Goal: Task Accomplishment & Management: Manage account settings

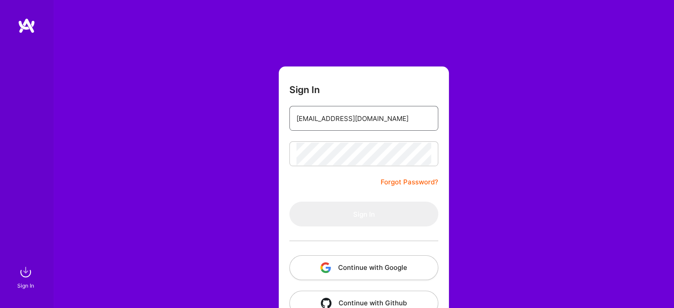
click at [388, 122] on input "[EMAIL_ADDRESS][DOMAIN_NAME]" at bounding box center [363, 118] width 135 height 23
click at [495, 114] on div "Sign In [EMAIL_ADDRESS][DOMAIN_NAME] Forgot Password? Sign In Continue with Goo…" at bounding box center [363, 166] width 621 height 333
type input "[EMAIL_ADDRESS][DOMAIN_NAME]"
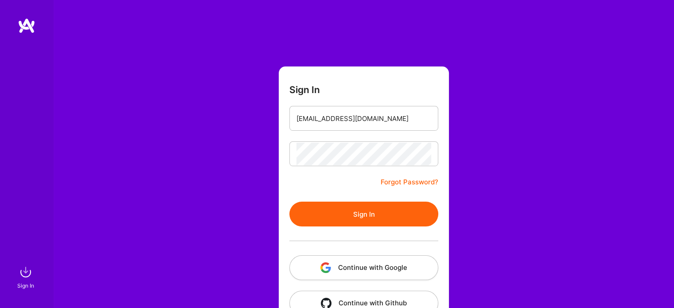
click at [315, 219] on button "Sign In" at bounding box center [363, 214] width 149 height 25
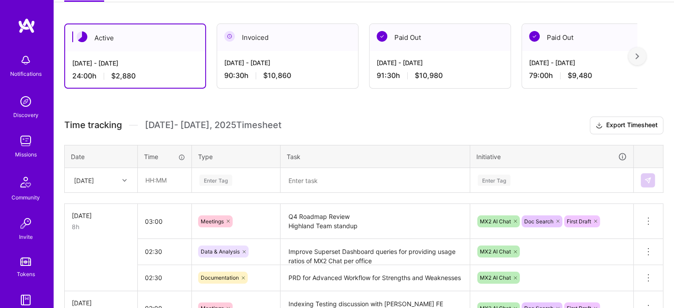
scroll to position [141, 0]
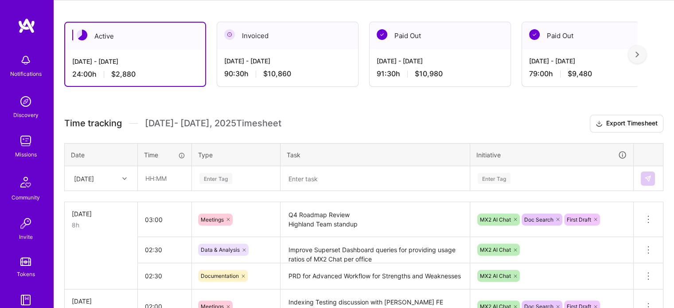
click at [119, 173] on div at bounding box center [126, 179] width 14 height 12
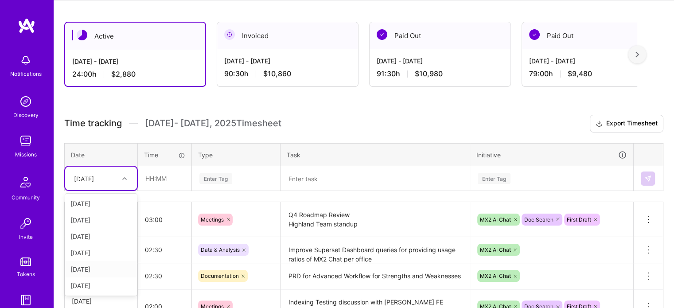
click at [100, 265] on div "[DATE]" at bounding box center [101, 269] width 72 height 16
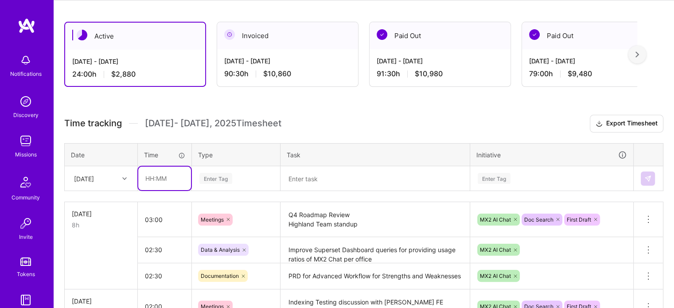
click at [153, 175] on input "text" at bounding box center [164, 178] width 53 height 23
click at [103, 183] on div "[DATE]" at bounding box center [94, 178] width 49 height 15
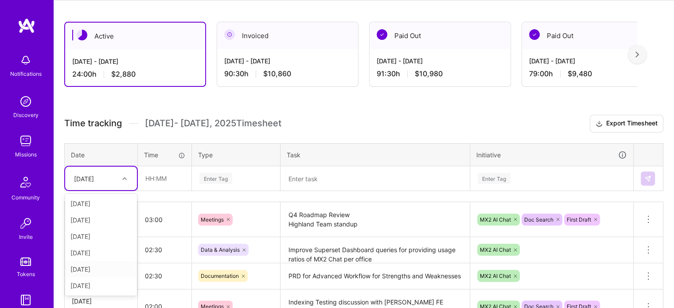
click at [90, 268] on div "[DATE]" at bounding box center [101, 269] width 72 height 16
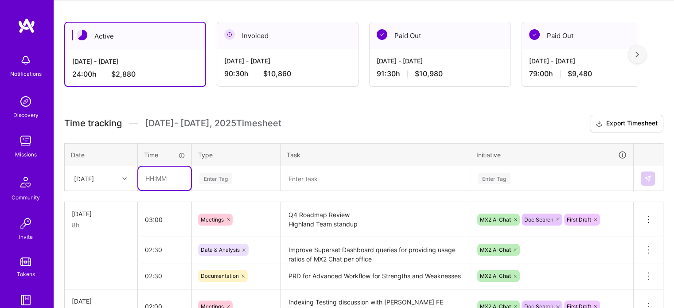
click at [166, 179] on input "text" at bounding box center [164, 178] width 53 height 23
type input "01:30"
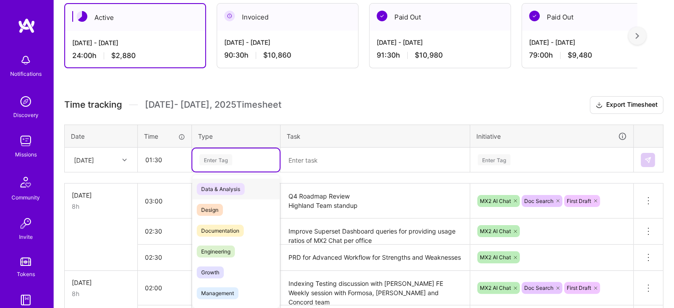
scroll to position [162, 0]
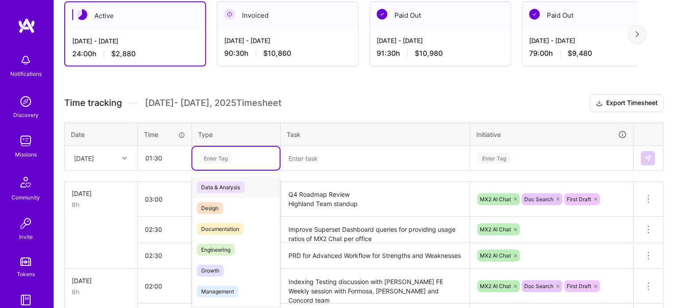
click at [214, 182] on span "Data & Analysis" at bounding box center [221, 187] width 48 height 12
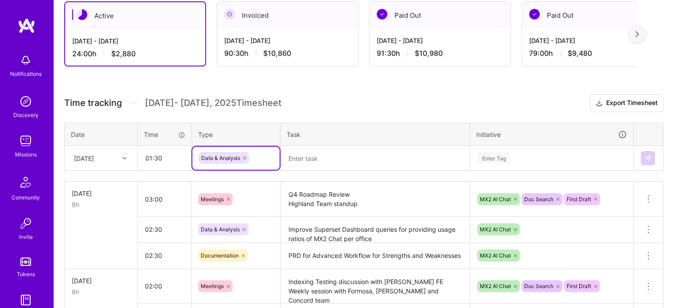
click at [311, 152] on textarea at bounding box center [374, 158] width 187 height 23
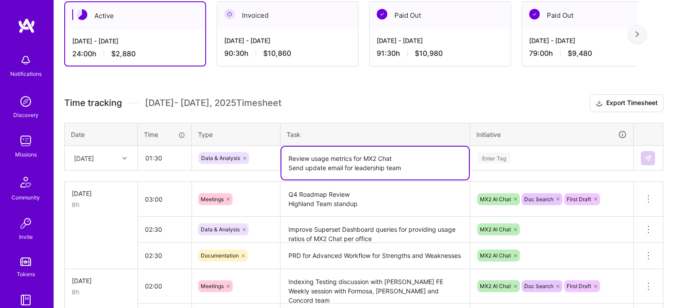
click at [305, 168] on textarea "Review usage metrics for MX2 Chat Send update email for leadership team" at bounding box center [374, 163] width 187 height 33
type textarea "Review usage metrics for MX2 Chat Send adoption update email for leadership team"
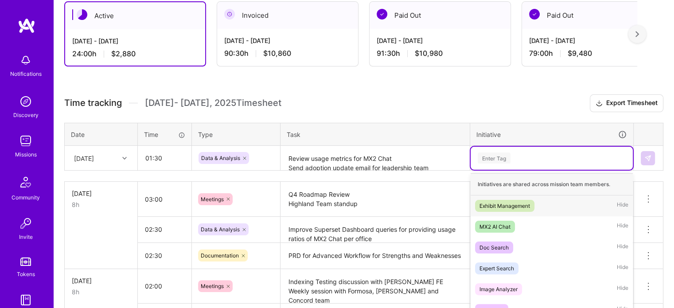
scroll to position [176, 0]
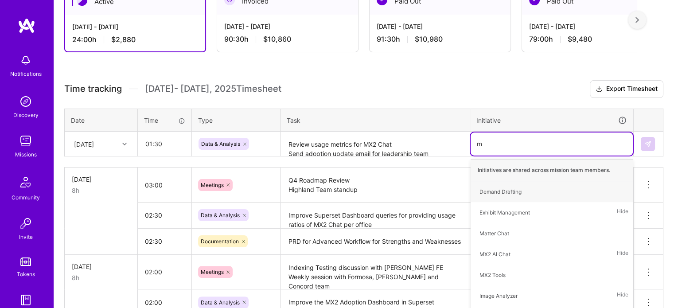
type input "mx"
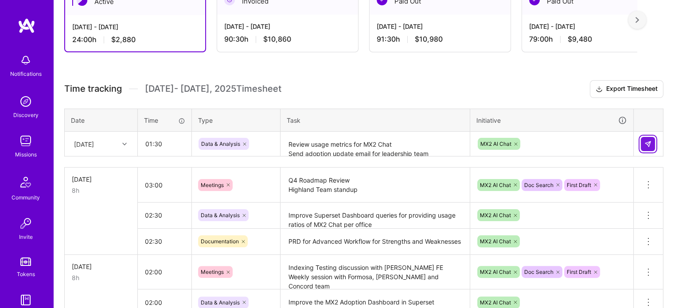
click at [646, 146] on button at bounding box center [648, 144] width 14 height 14
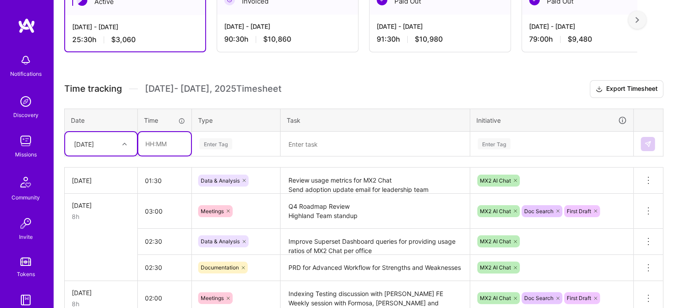
click at [152, 141] on input "text" at bounding box center [164, 143] width 53 height 23
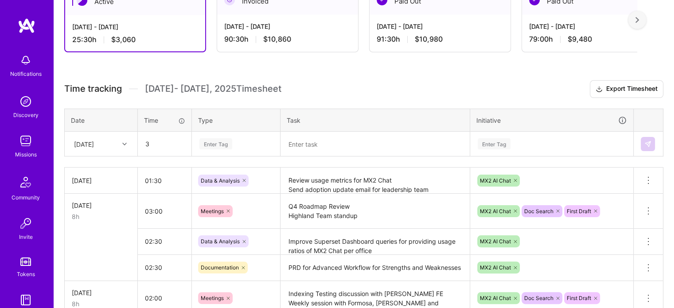
type input "03:00"
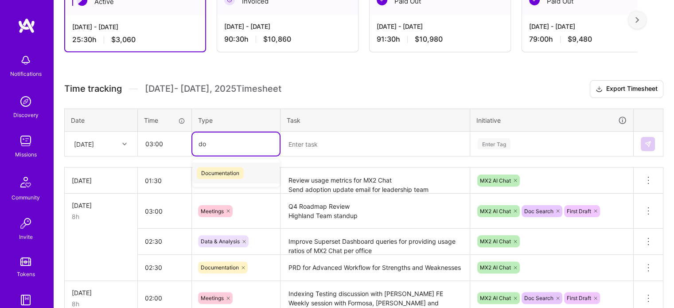
type input "d"
type input "r"
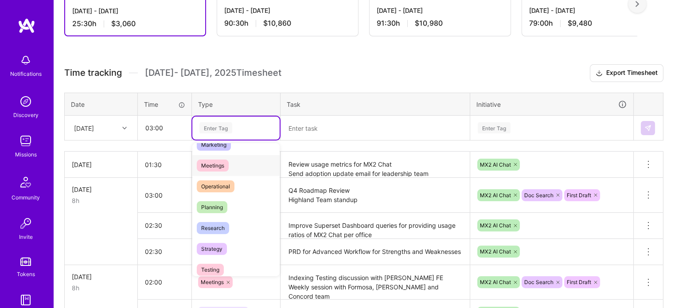
scroll to position [137, 0]
click at [218, 227] on span "Research" at bounding box center [213, 228] width 32 height 12
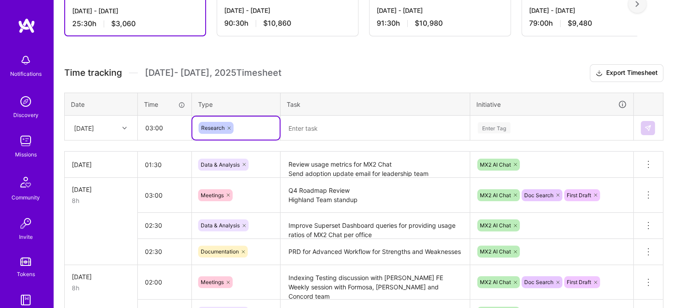
click at [305, 125] on textarea at bounding box center [374, 128] width 187 height 23
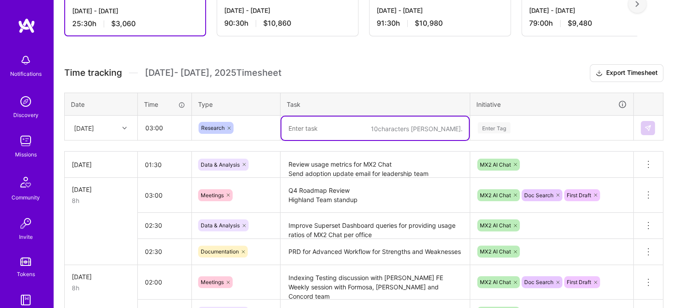
click at [234, 125] on input "text" at bounding box center [234, 127] width 1 height 9
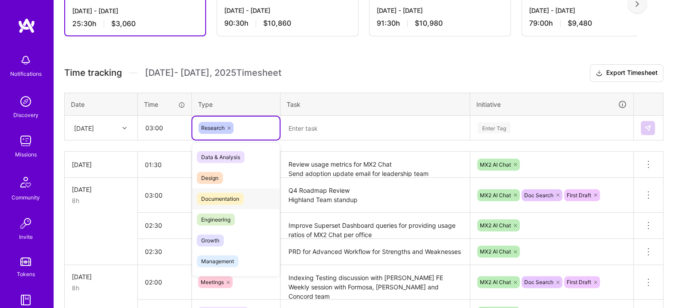
click at [216, 198] on span "Documentation" at bounding box center [220, 199] width 47 height 12
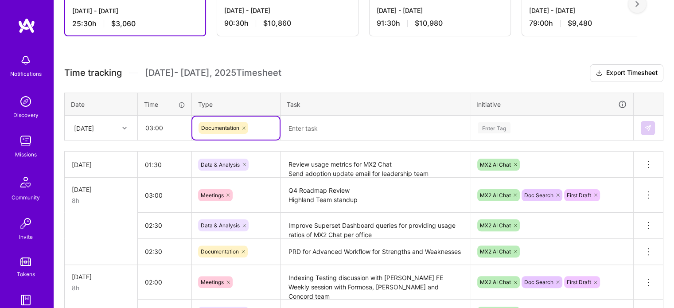
click at [328, 127] on textarea at bounding box center [374, 128] width 187 height 23
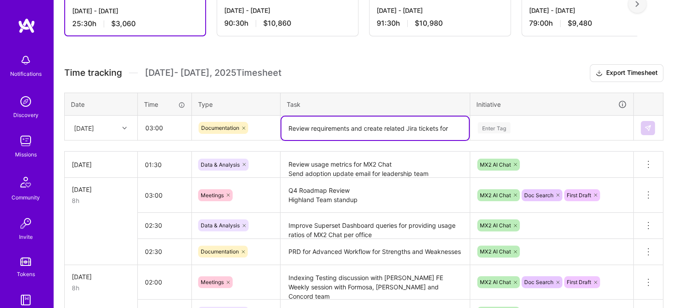
click at [459, 129] on textarea "Review requirements and create related Jira tickets for" at bounding box center [374, 128] width 187 height 23
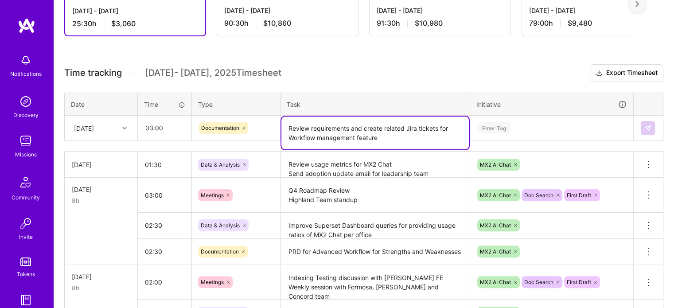
type textarea "Review requirements and create related Jira tickets for Workflow management fea…"
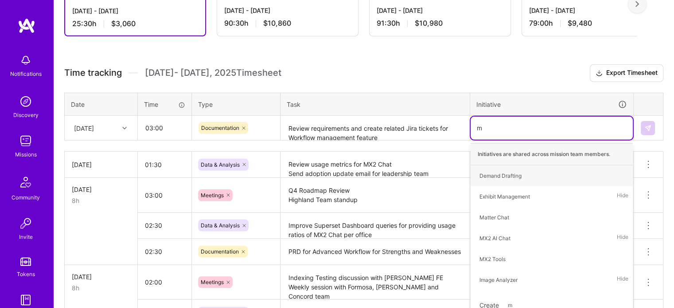
type input "mx"
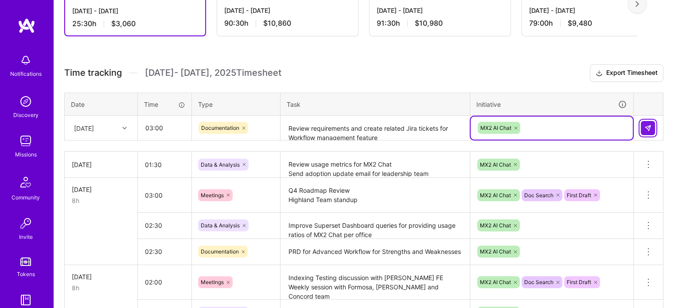
click at [649, 126] on img at bounding box center [647, 128] width 7 height 7
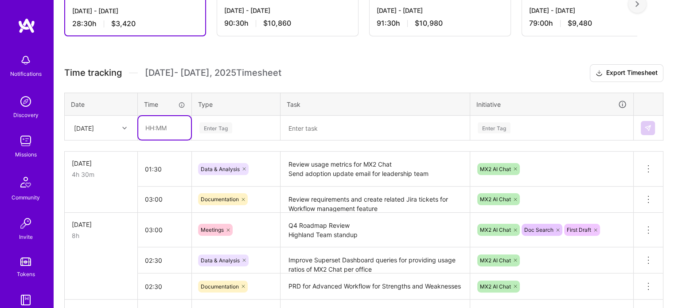
click at [161, 125] on input "text" at bounding box center [164, 127] width 53 height 23
click at [203, 128] on div "Enter Tag" at bounding box center [215, 128] width 33 height 14
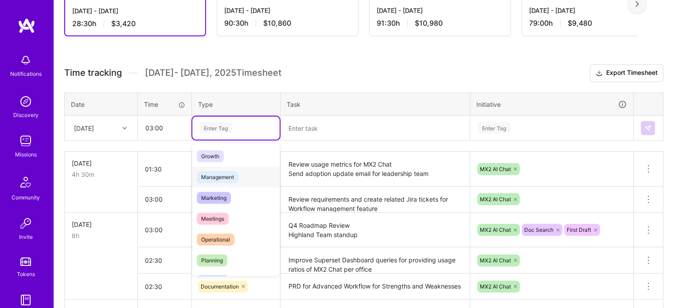
scroll to position [85, 0]
click at [225, 213] on span "Meetings" at bounding box center [213, 218] width 32 height 12
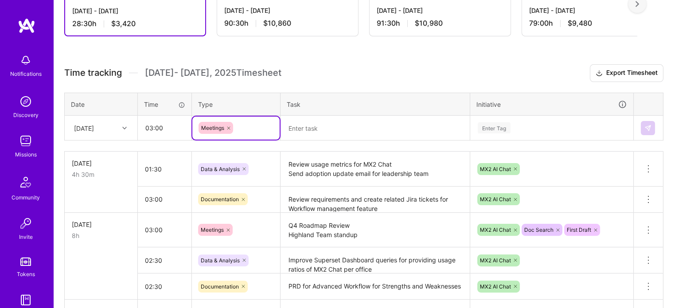
click at [302, 133] on textarea at bounding box center [374, 128] width 187 height 23
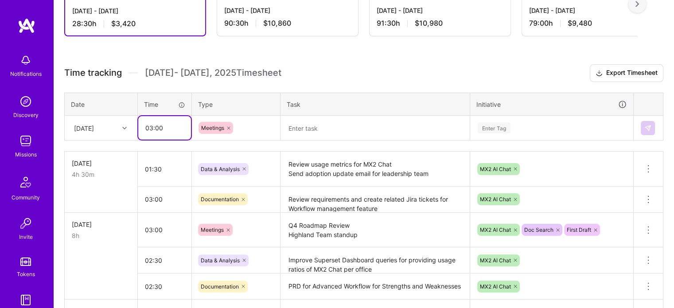
click at [154, 128] on input "03:00" at bounding box center [164, 127] width 53 height 23
type input "02:00"
click at [309, 124] on textarea at bounding box center [374, 128] width 187 height 23
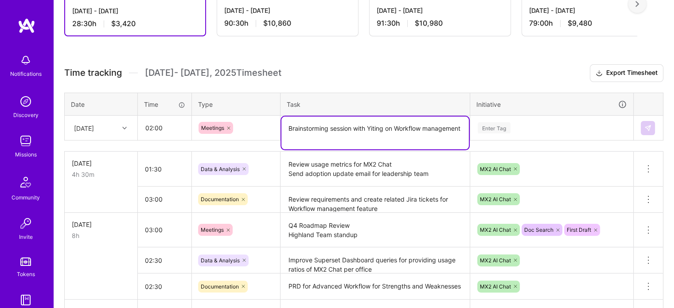
type textarea "Brainstorming session with Yiting on Workflow management"
click at [505, 125] on div "Enter Tag" at bounding box center [494, 128] width 33 height 14
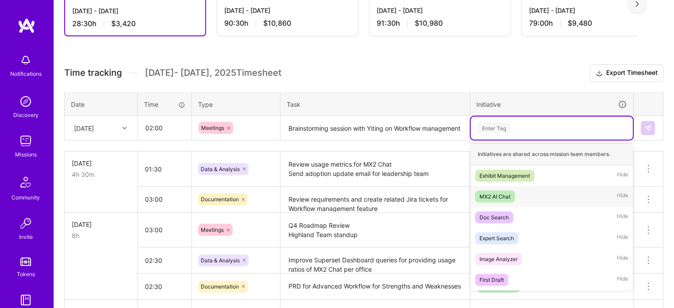
click at [511, 193] on span "MX2 AI Chat" at bounding box center [495, 197] width 40 height 12
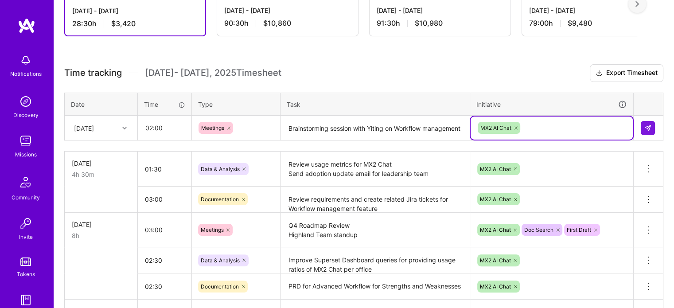
click at [638, 125] on td at bounding box center [649, 128] width 30 height 25
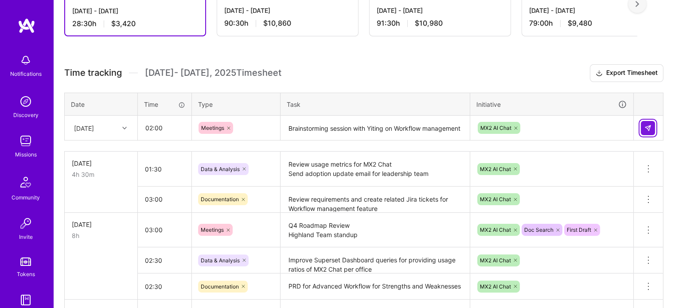
click at [649, 125] on img at bounding box center [647, 128] width 7 height 7
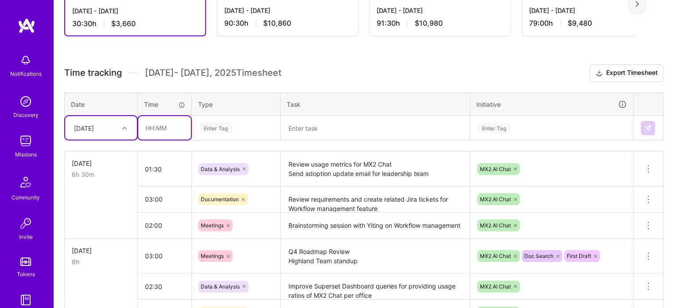
click at [150, 121] on input "text" at bounding box center [164, 127] width 53 height 23
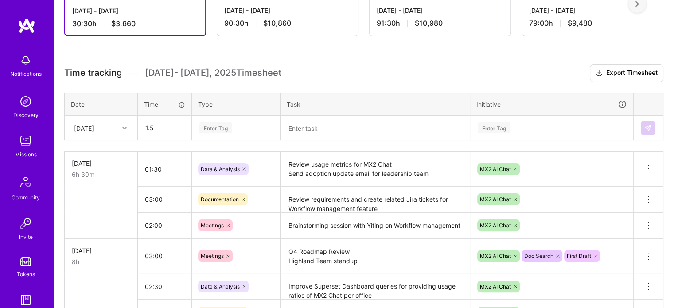
type input "01:30"
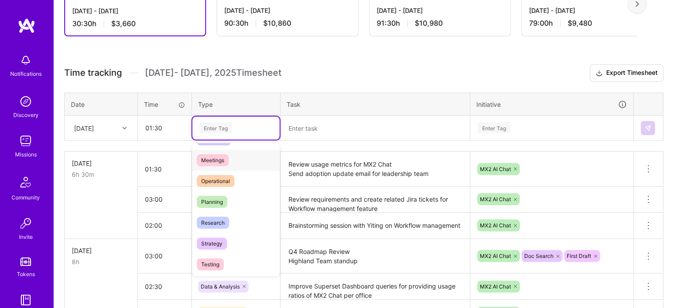
scroll to position [144, 0]
click at [213, 221] on span "Research" at bounding box center [213, 222] width 32 height 12
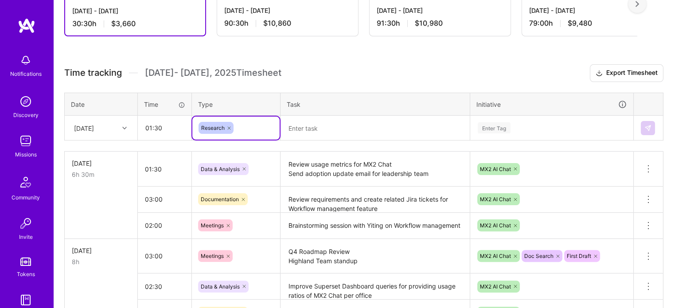
click at [310, 125] on textarea at bounding box center [374, 128] width 187 height 23
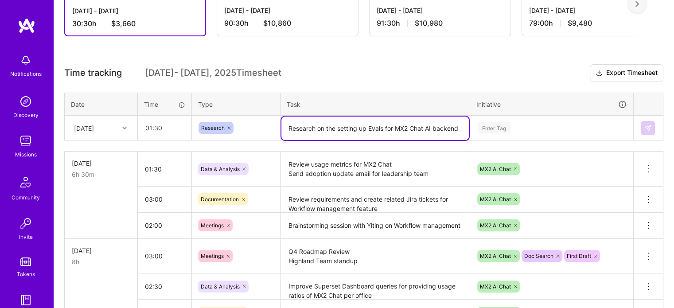
type textarea "Research on the setting up Evals for MX2 Chat AI backend"
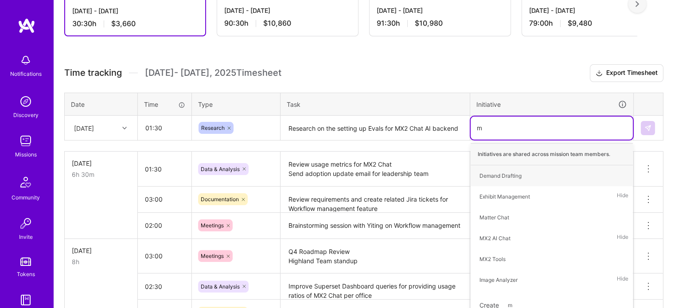
type input "mx"
type input "doc"
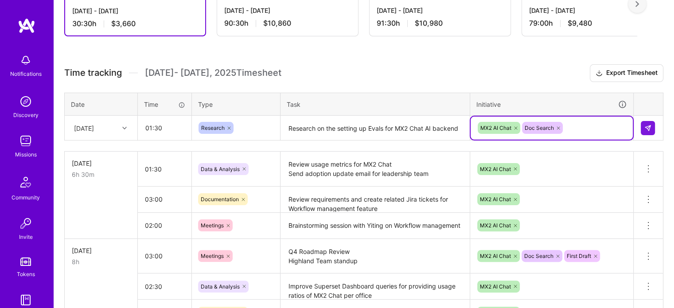
click at [330, 125] on textarea "Research on the setting up Evals for MX2 Chat AI backend" at bounding box center [374, 128] width 187 height 23
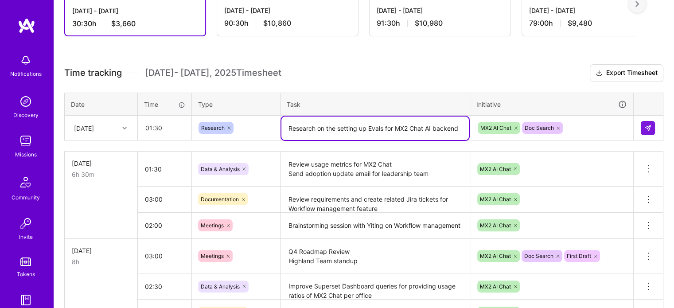
click at [330, 125] on textarea "Research on the setting up Evals for MX2 Chat AI backend" at bounding box center [374, 128] width 187 height 23
click at [445, 129] on textarea "Research on setting up Evals for MX2 Chat AI backend" at bounding box center [374, 128] width 187 height 23
click at [450, 128] on textarea "Research on setting up Evals for MX2 Chat AI backend" at bounding box center [374, 128] width 187 height 23
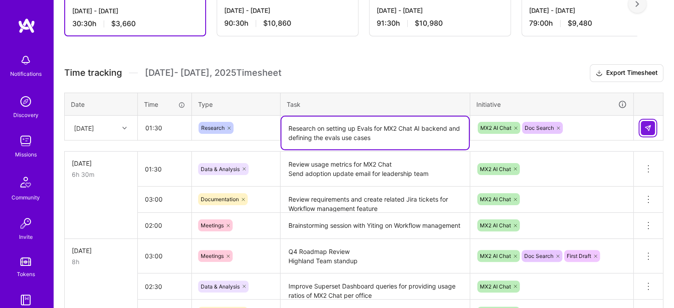
type textarea "Research on setting up Evals for MX2 Chat AI backend and defining the evals use…"
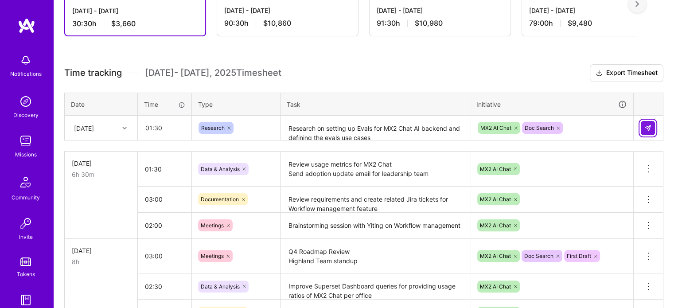
click at [647, 126] on img at bounding box center [647, 128] width 7 height 7
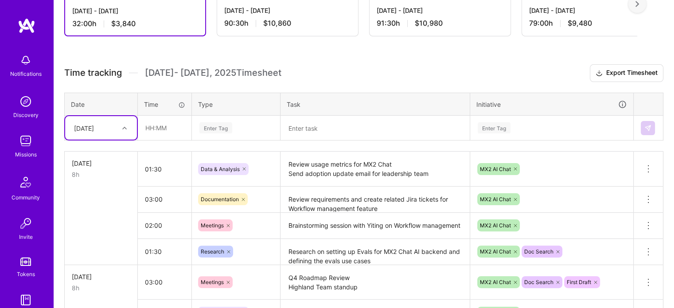
click at [94, 129] on div "[DATE]" at bounding box center [84, 127] width 20 height 9
click at [99, 235] on div "[DATE]" at bounding box center [101, 235] width 72 height 16
click at [154, 120] on input "text" at bounding box center [164, 127] width 53 height 23
click at [213, 124] on div "Enter Tag" at bounding box center [215, 128] width 33 height 14
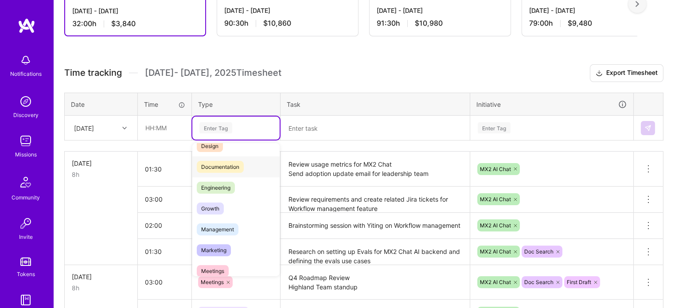
scroll to position [33, 0]
click at [206, 267] on span "Meetings" at bounding box center [213, 270] width 32 height 12
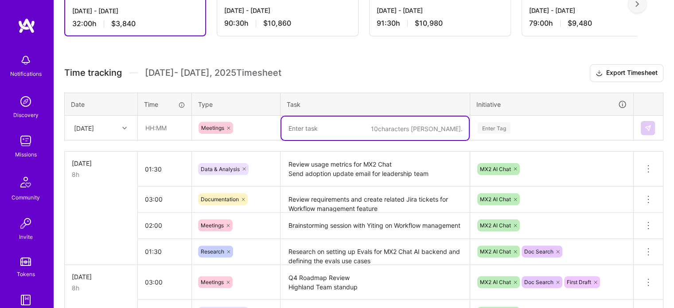
click at [314, 121] on textarea at bounding box center [374, 128] width 187 height 23
click at [152, 126] on input "text" at bounding box center [164, 127] width 53 height 23
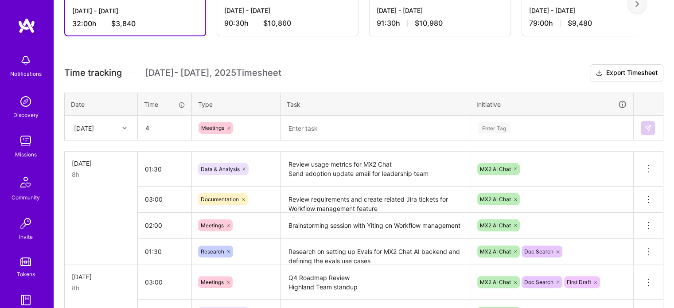
type input "04:00"
click at [520, 122] on div "Enter Tag" at bounding box center [552, 127] width 150 height 11
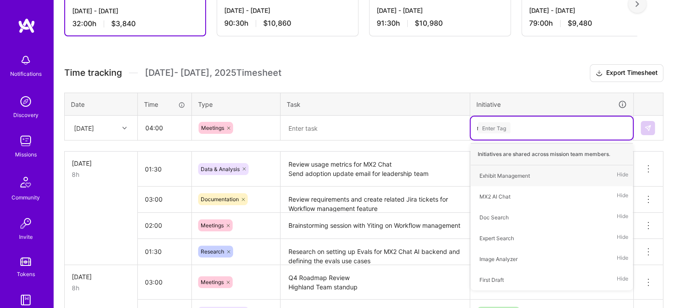
type input "mx"
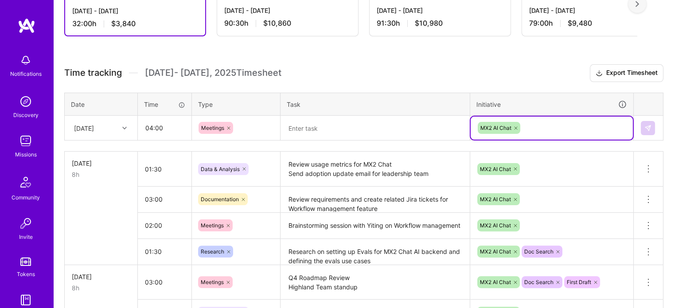
type input "s"
click at [335, 131] on textarea at bounding box center [374, 128] width 187 height 23
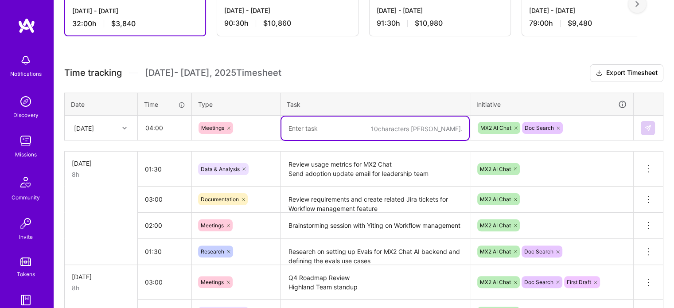
click at [335, 131] on textarea at bounding box center [374, 128] width 187 height 23
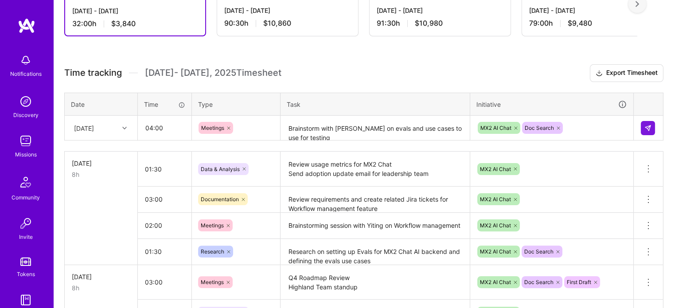
click at [380, 78] on h3 "Time tracking [DATE] - [DATE] Timesheet Export Timesheet" at bounding box center [363, 73] width 599 height 18
click at [345, 129] on textarea "Brainstorm with [PERSON_NAME] on evals and use cases to use for testing Prep fo…" at bounding box center [374, 128] width 187 height 23
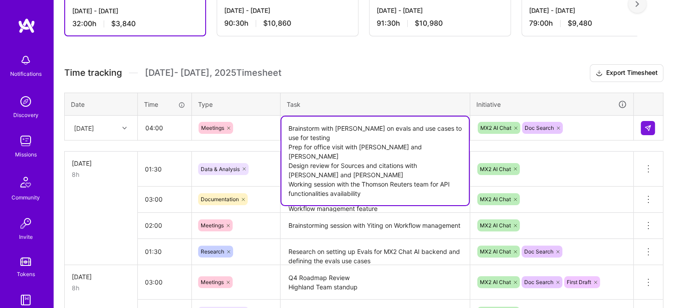
click at [296, 189] on textarea "Brainstorm with [PERSON_NAME] on evals and use cases to use for testing Prep fo…" at bounding box center [374, 161] width 187 height 89
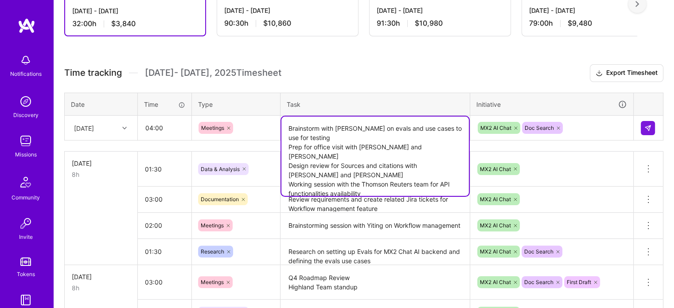
type textarea "Brainstorm with [PERSON_NAME] on evals and use cases to use for testing Prep fo…"
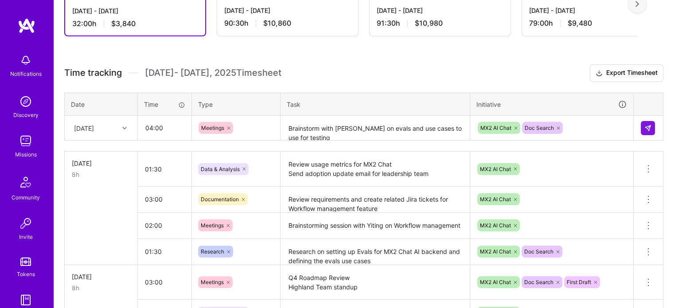
click at [367, 80] on h3 "Time tracking [DATE] - [DATE] Timesheet Export Timesheet" at bounding box center [363, 73] width 599 height 18
click at [155, 125] on input "04:00" at bounding box center [164, 127] width 53 height 23
type input "04:30"
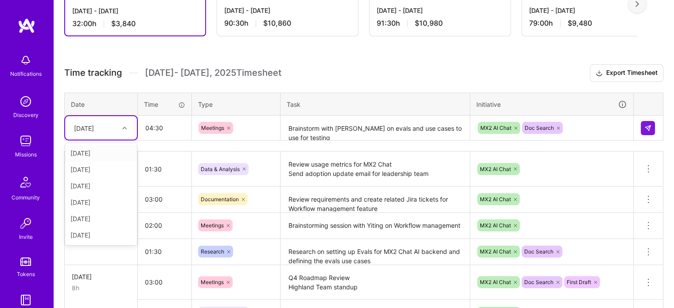
click at [94, 125] on div "[DATE]" at bounding box center [84, 127] width 20 height 9
click at [648, 125] on img at bounding box center [647, 128] width 7 height 7
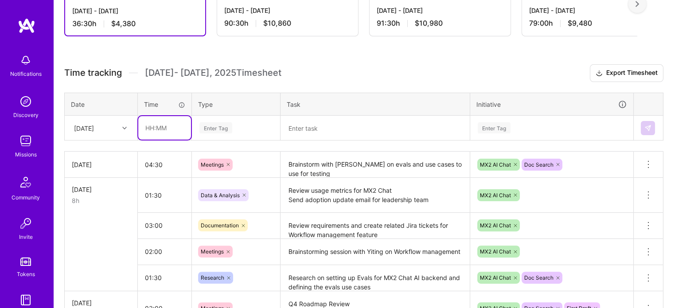
click at [142, 126] on input "text" at bounding box center [164, 127] width 53 height 23
type input "02:00"
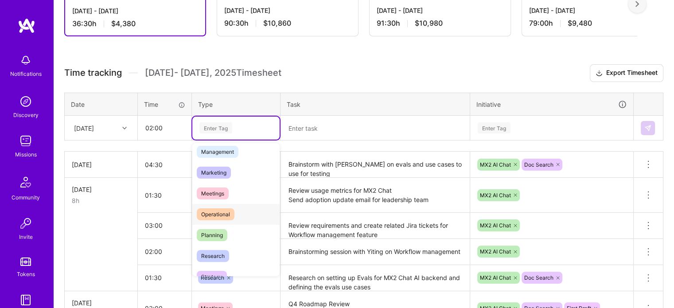
scroll to position [112, 0]
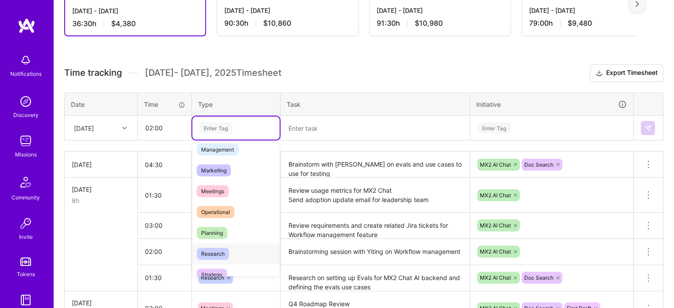
click at [220, 248] on span "Research" at bounding box center [213, 254] width 32 height 12
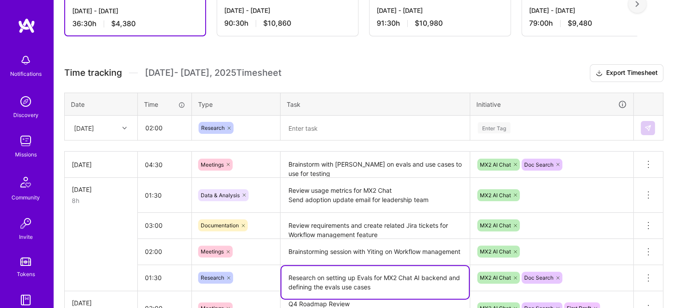
drag, startPoint x: 378, startPoint y: 286, endPoint x: 282, endPoint y: 265, distance: 98.5
click at [282, 266] on textarea "Research on setting up Evals for MX2 Chat AI backend and defining the evals use…" at bounding box center [374, 282] width 187 height 33
click at [320, 133] on textarea at bounding box center [374, 128] width 187 height 23
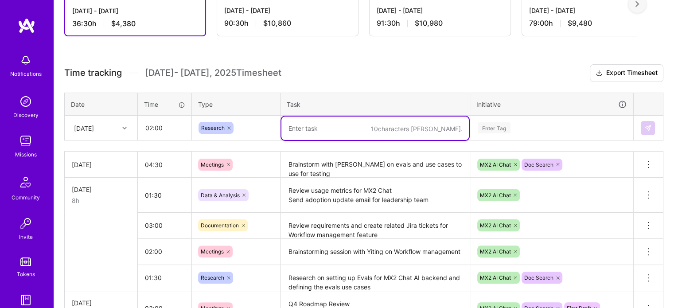
paste textarea "Research on setting up Evals for MX2 Chat AI backend and defining the evals use…"
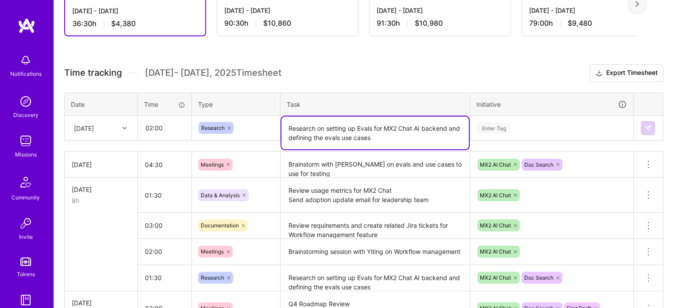
type textarea "Research on setting up Evals for MX2 Chat AI backend and defining the evals use…"
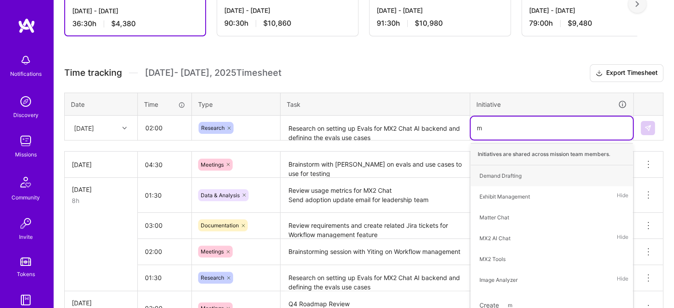
type input "mx"
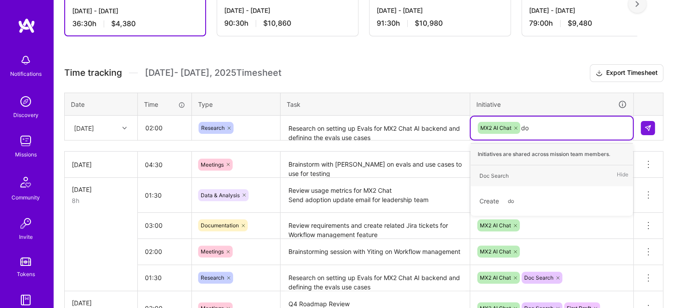
type input "doc"
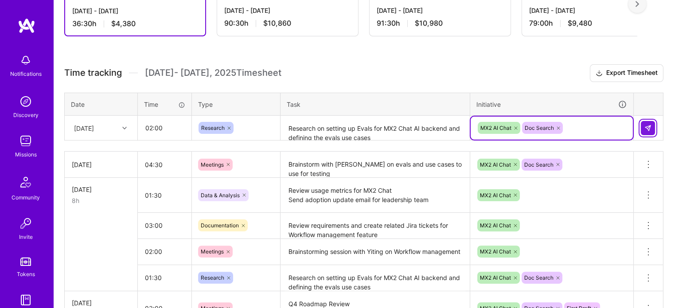
click at [649, 125] on img at bounding box center [647, 128] width 7 height 7
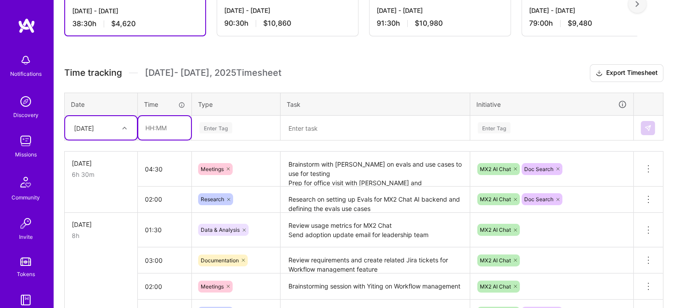
click at [156, 124] on input "text" at bounding box center [164, 127] width 53 height 23
type input "1"
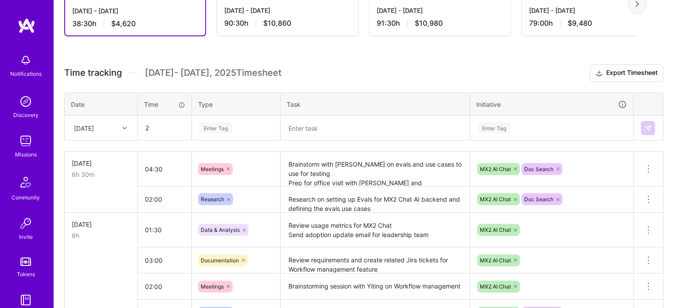
type input "02:00"
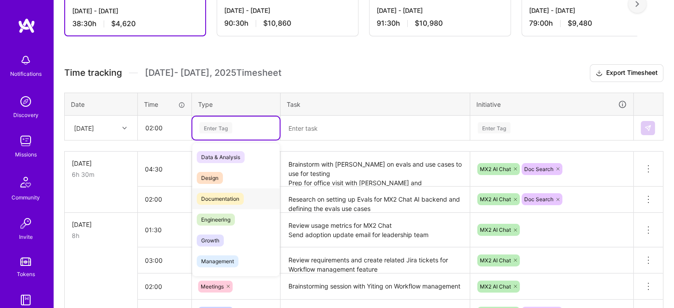
click at [231, 198] on span "Documentation" at bounding box center [220, 199] width 47 height 12
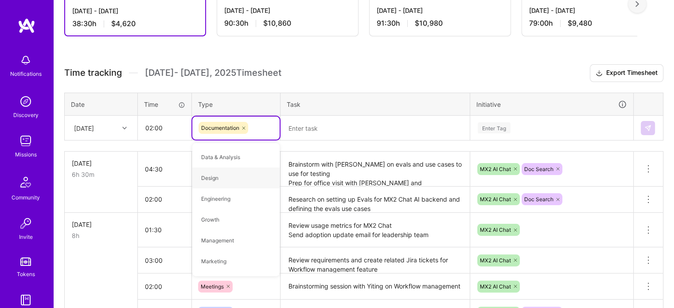
click at [308, 125] on textarea at bounding box center [374, 128] width 187 height 23
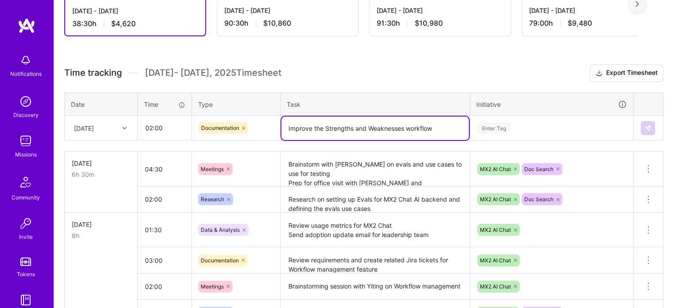
type textarea "Improve the Strengths and Weaknesses workflow"
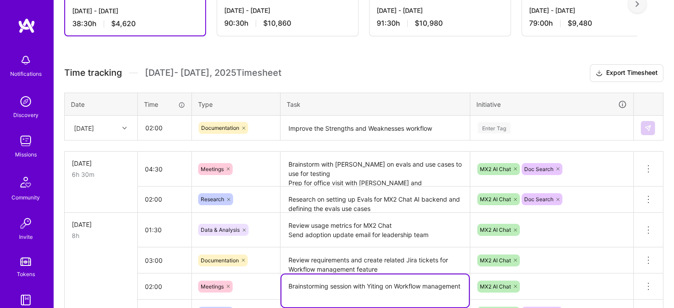
click at [336, 292] on textarea "Brainstorming session with Yiting on Workflow management" at bounding box center [374, 290] width 187 height 33
type textarea "Brainstorming session with Yiting on Workflow management and Strengths and Weak…"
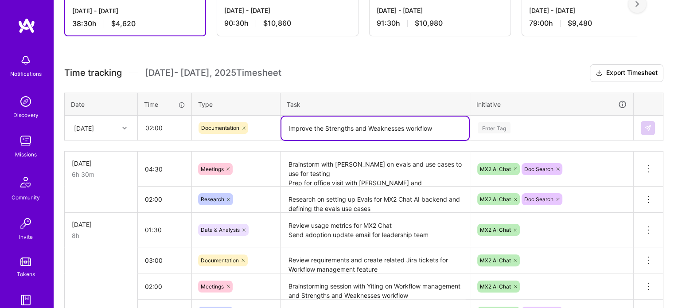
click at [442, 124] on textarea "Improve the Strengths and Weaknesses workflow" at bounding box center [374, 128] width 187 height 23
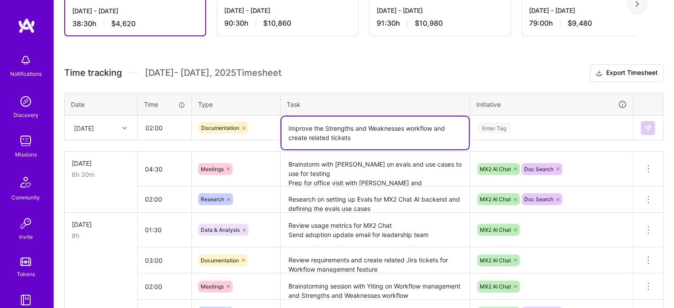
click at [431, 129] on textarea "Improve the Strengths and Weaknesses workflow and create related tickets" at bounding box center [374, 133] width 187 height 33
click at [430, 136] on textarea "Improve the Strengths and Weaknesses workflow design and PRD and create related…" at bounding box center [374, 133] width 187 height 33
type textarea "Improve the Strengths and Weaknesses workflow design and PRD and create related…"
click at [491, 132] on div "Enter Tag" at bounding box center [552, 128] width 162 height 23
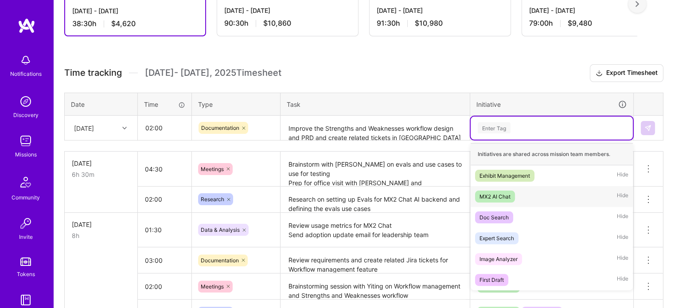
click at [500, 199] on span "MX2 AI Chat" at bounding box center [495, 197] width 40 height 12
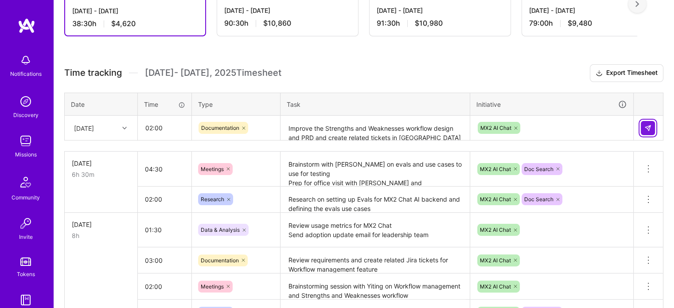
click at [645, 125] on img at bounding box center [647, 128] width 7 height 7
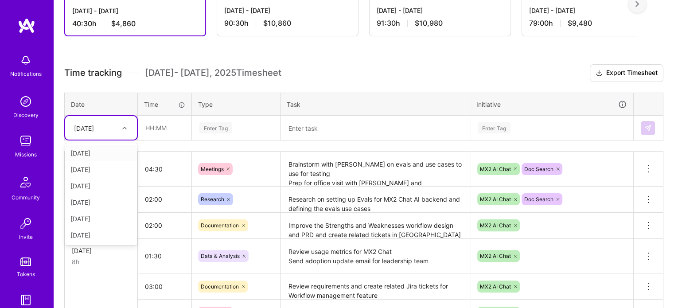
click at [116, 128] on div "[DATE]" at bounding box center [94, 128] width 49 height 15
click at [153, 126] on input "text" at bounding box center [164, 127] width 53 height 23
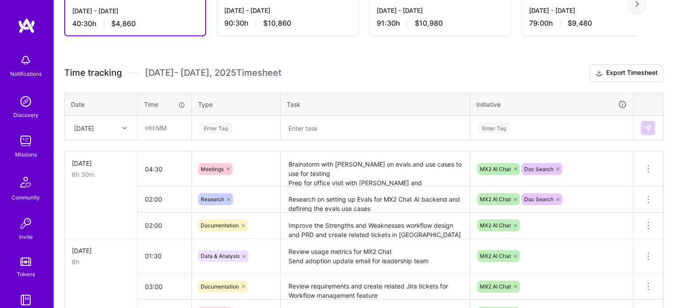
click at [312, 70] on h3 "Time tracking [DATE] - [DATE] Timesheet Export Timesheet" at bounding box center [363, 73] width 599 height 18
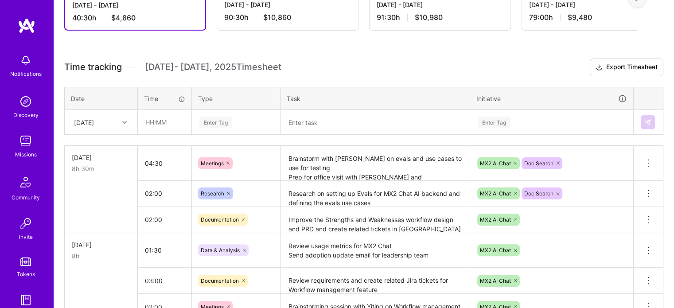
scroll to position [0, 0]
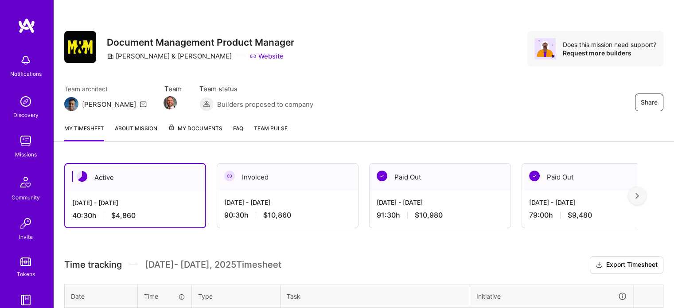
click at [27, 139] on img at bounding box center [26, 141] width 18 height 18
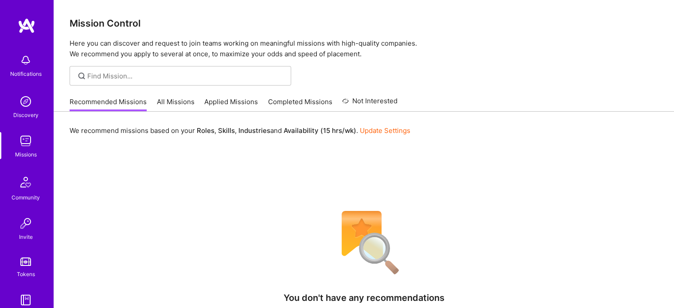
click at [108, 109] on link "Recommended Missions" at bounding box center [108, 104] width 77 height 15
click at [158, 106] on link "All Missions" at bounding box center [176, 104] width 38 height 15
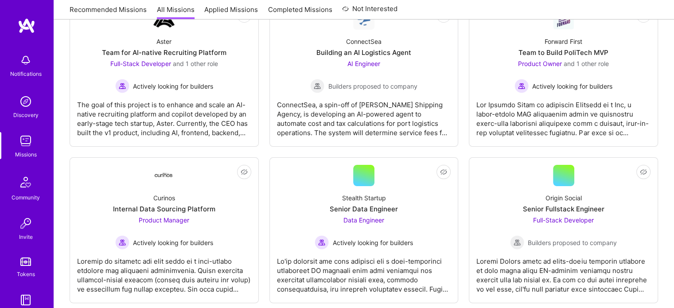
scroll to position [167, 0]
click at [496, 57] on div "Forward First Team to Build PoliTech MVP Product Owner and 1 other role Activel…" at bounding box center [563, 61] width 174 height 63
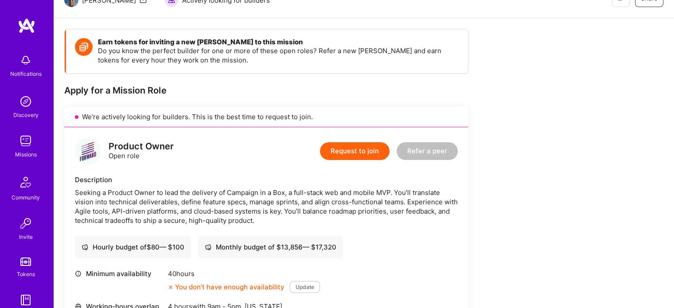
scroll to position [103, 0]
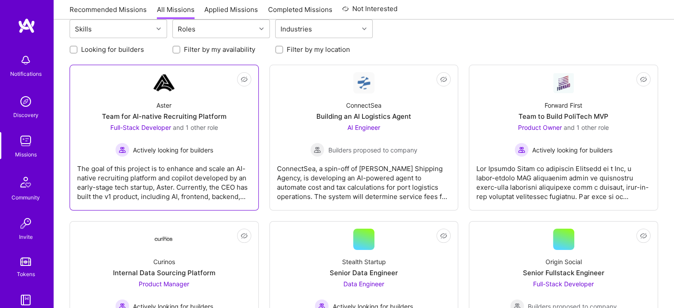
scroll to position [167, 0]
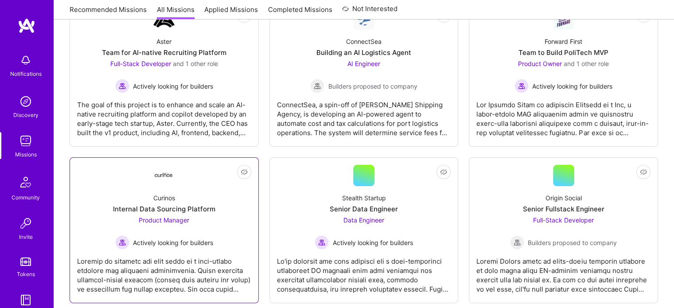
click at [121, 179] on link "Not Interested Curinos Internal Data Sourcing Platform Product Manager Actively…" at bounding box center [164, 230] width 174 height 131
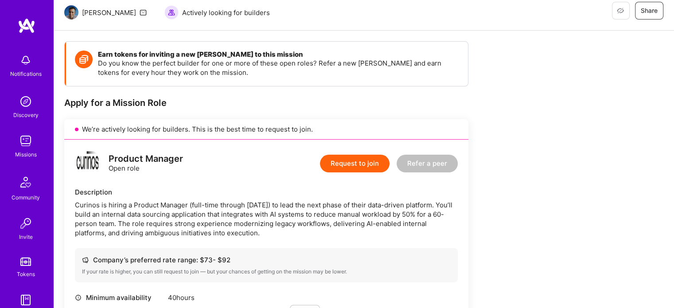
scroll to position [89, 0]
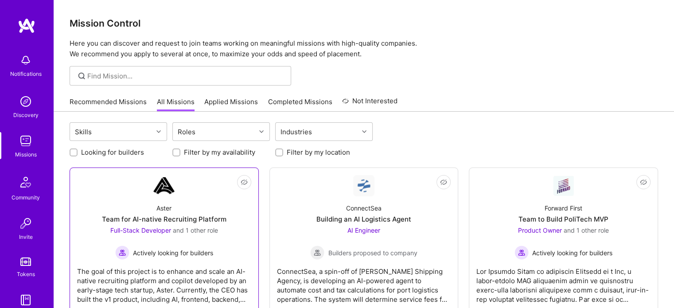
click at [139, 197] on div "Aster Team for AI-native Recruiting Platform Full-Stack Developer and 1 other r…" at bounding box center [164, 227] width 174 height 63
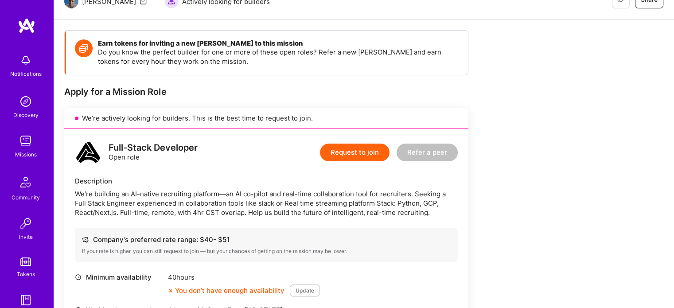
scroll to position [97, 0]
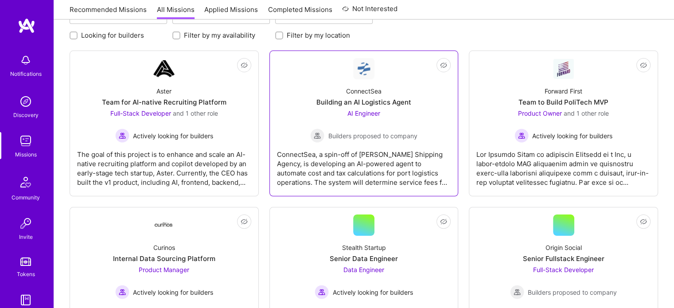
scroll to position [118, 0]
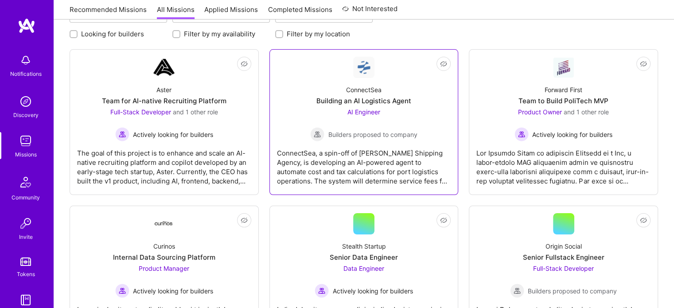
click at [287, 115] on div "ConnectSea Building an AI Logistics Agent AI Engineer Builders proposed to comp…" at bounding box center [364, 109] width 174 height 63
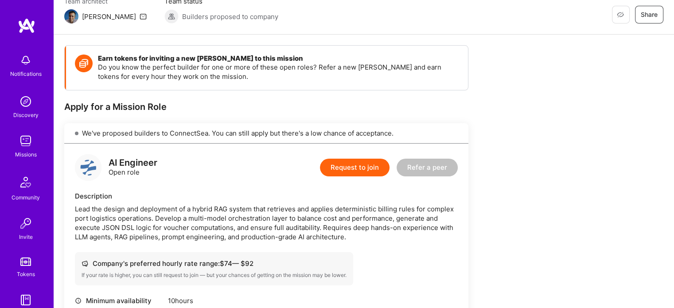
scroll to position [79, 0]
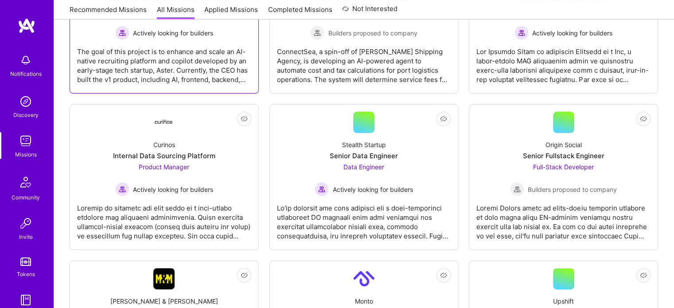
scroll to position [221, 0]
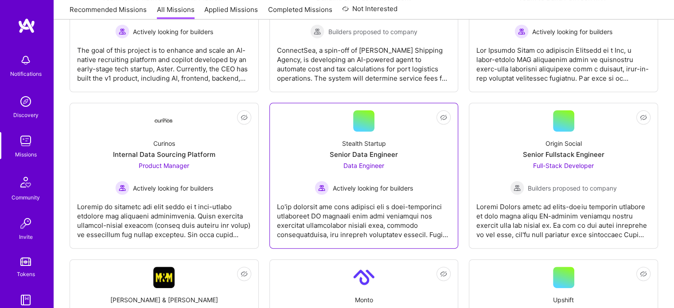
click at [311, 149] on div "Stealth Startup Senior Data Engineer Data Engineer Actively looking for builders" at bounding box center [364, 163] width 174 height 63
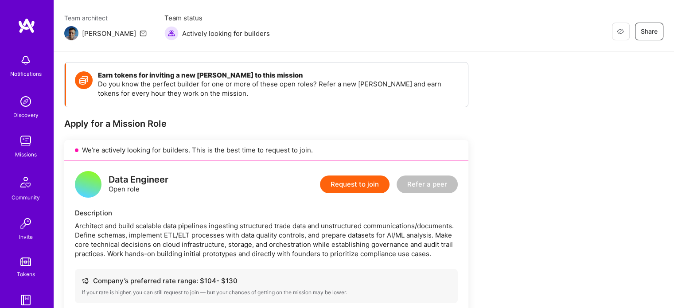
scroll to position [67, 0]
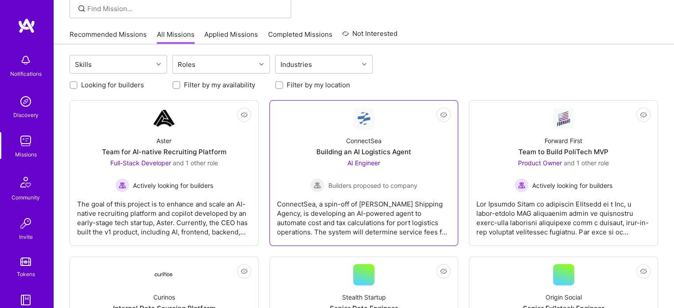
scroll to position [221, 0]
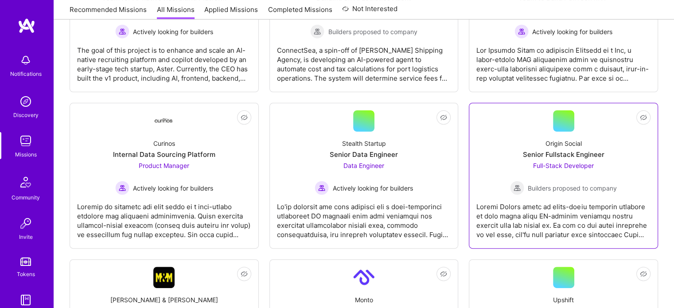
click at [506, 158] on div "Origin Social Senior Fullstack Engineer Full-Stack Developer Builders proposed …" at bounding box center [563, 163] width 174 height 63
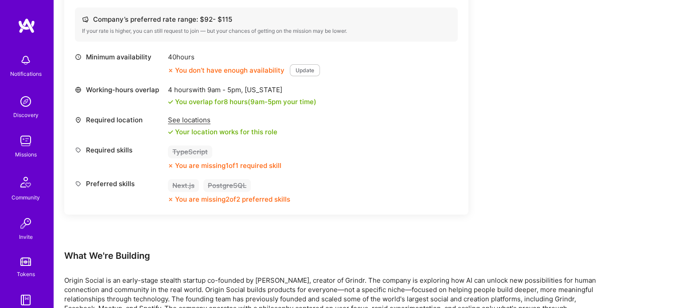
scroll to position [335, 0]
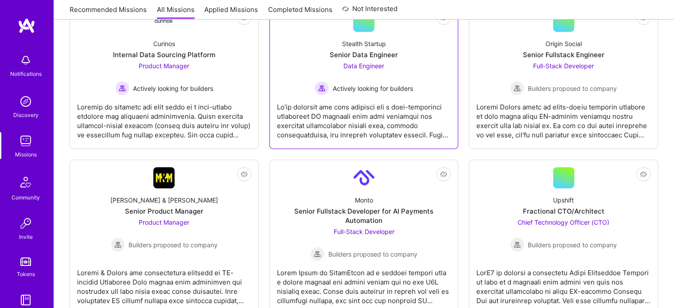
scroll to position [329, 0]
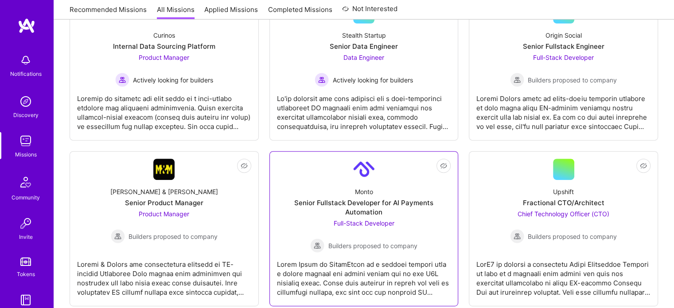
click at [303, 217] on div "Monto Senior Fullstack Developer for AI Payments Automation Full-Stack Develope…" at bounding box center [364, 216] width 174 height 73
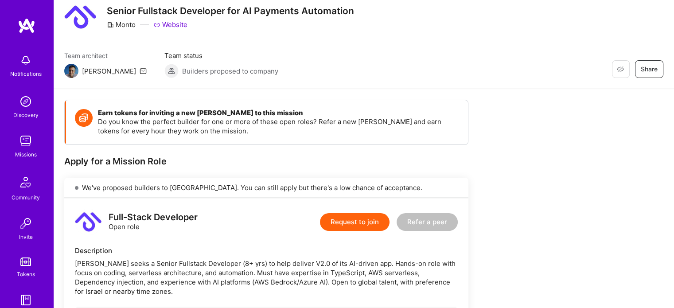
scroll to position [26, 0]
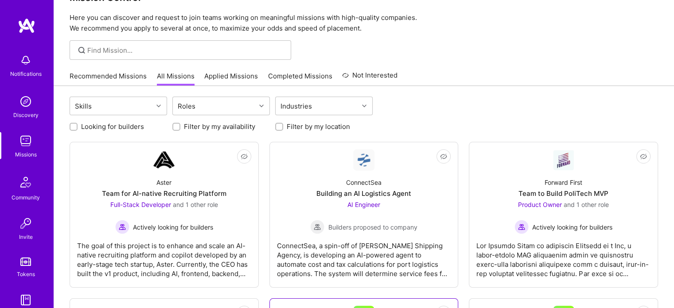
scroll to position [329, 0]
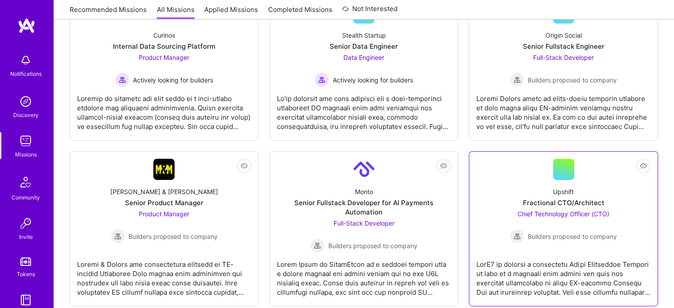
click at [489, 191] on div "Upshift Fractional CTO/Architect Chief Technology Officer (CTO) Builders propos…" at bounding box center [563, 211] width 174 height 63
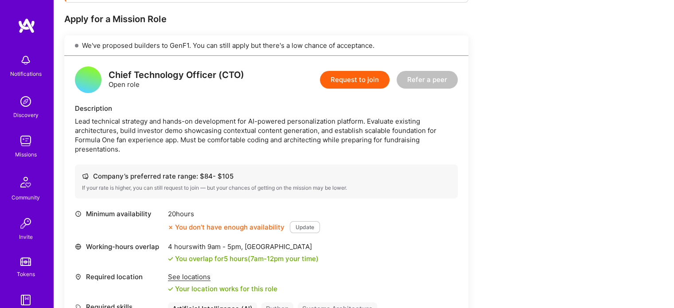
scroll to position [173, 0]
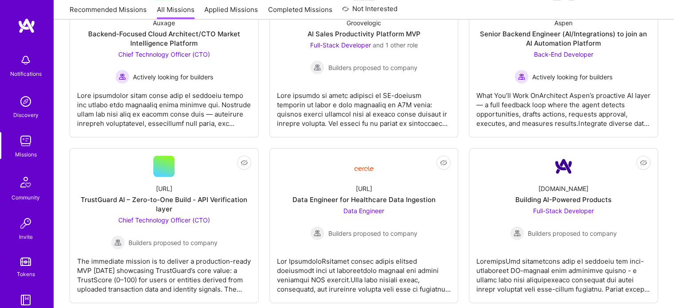
scroll to position [664, 0]
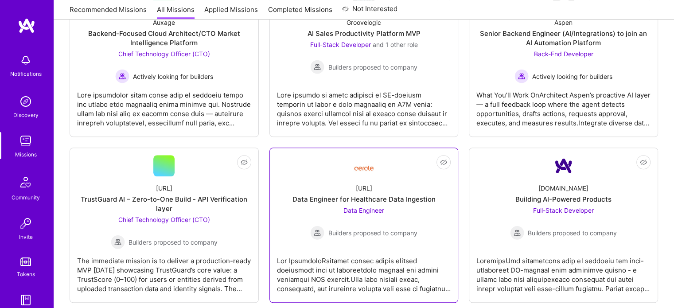
click at [298, 164] on link "Not Interested [URL] Data Engineer for Healthcare Data Ingestion Data Engineer …" at bounding box center [364, 225] width 174 height 140
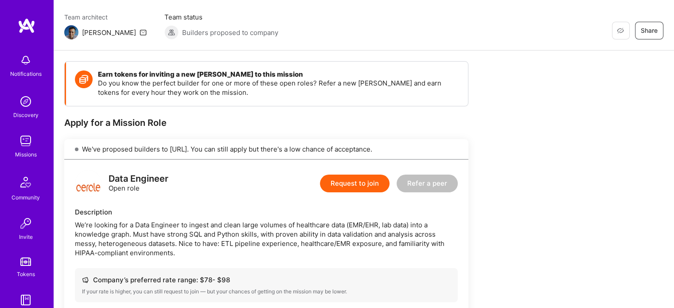
scroll to position [67, 0]
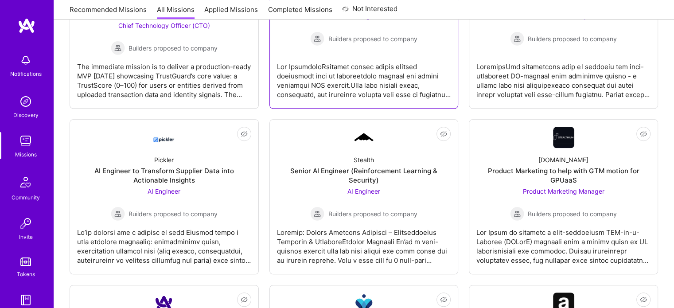
scroll to position [859, 0]
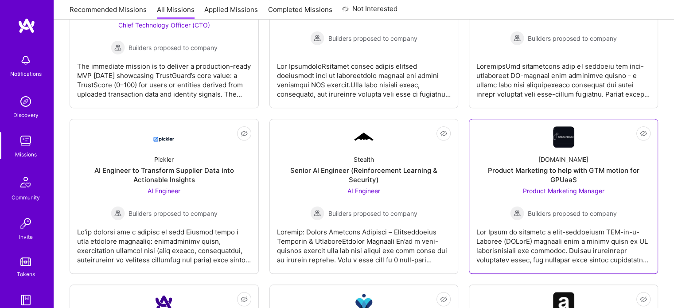
click at [512, 159] on div "[DOMAIN_NAME] Product Marketing to help with GTM motion for GPUaaS Product Mark…" at bounding box center [563, 184] width 174 height 73
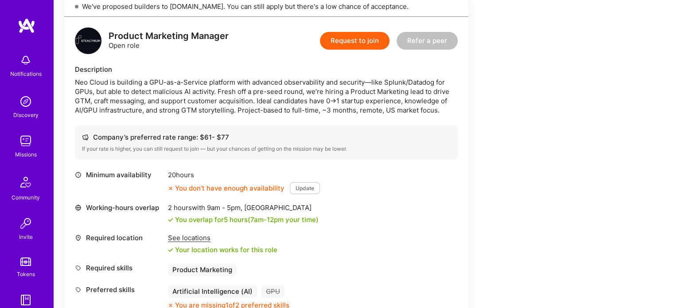
scroll to position [211, 0]
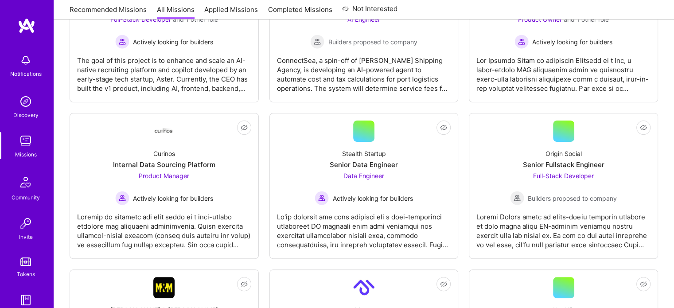
scroll to position [859, 0]
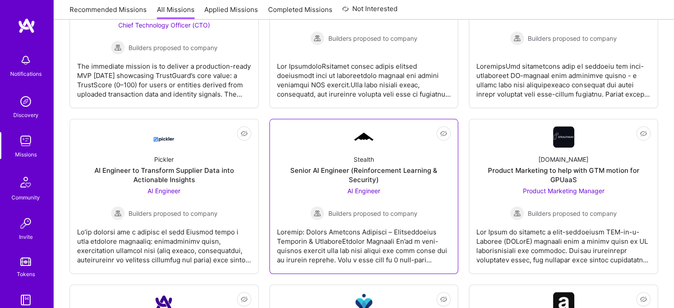
click at [292, 182] on div "Senior AI Engineer (Reinforcement Learning & Security)" at bounding box center [364, 175] width 174 height 19
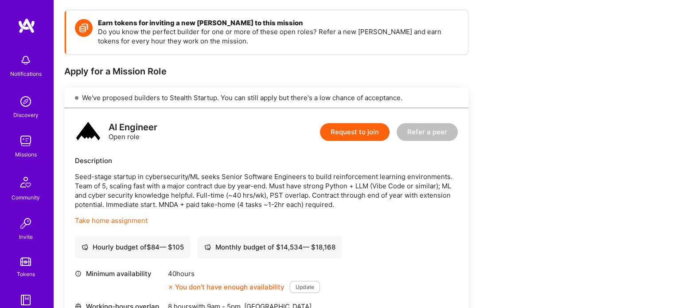
scroll to position [119, 0]
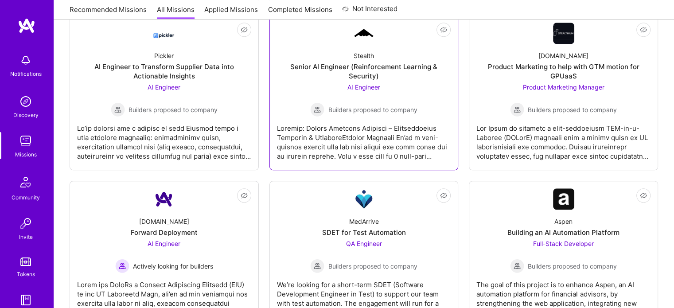
scroll to position [963, 0]
click at [284, 203] on link "Not Interested MedArrive SDET for Test Automation QA Engineer Builders proposed…" at bounding box center [364, 253] width 174 height 131
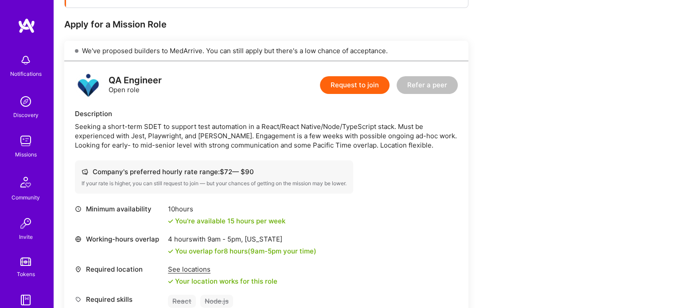
scroll to position [168, 0]
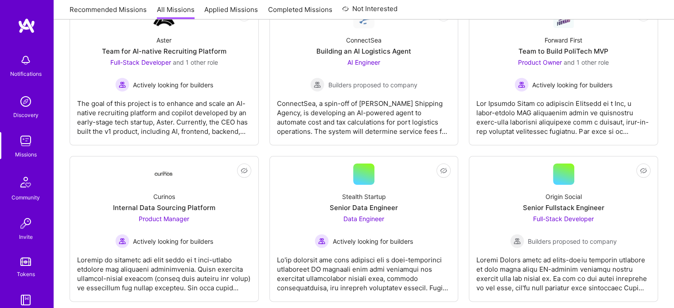
scroll to position [963, 0]
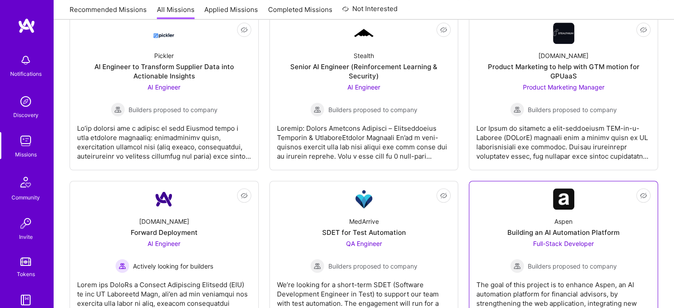
click at [497, 210] on div "Aspen Building an AI Automation Platform Full-Stack Developer Builders proposed…" at bounding box center [563, 241] width 174 height 63
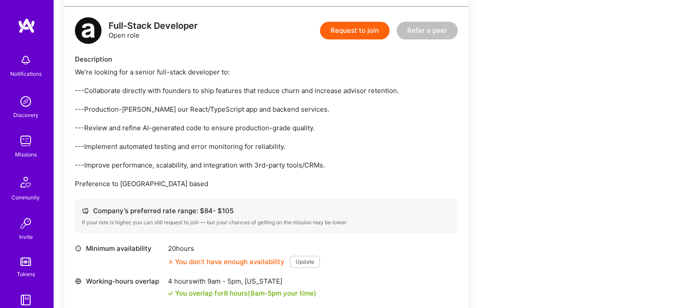
scroll to position [222, 0]
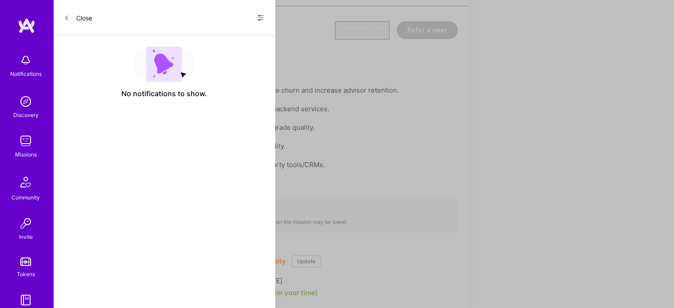
scroll to position [963, 0]
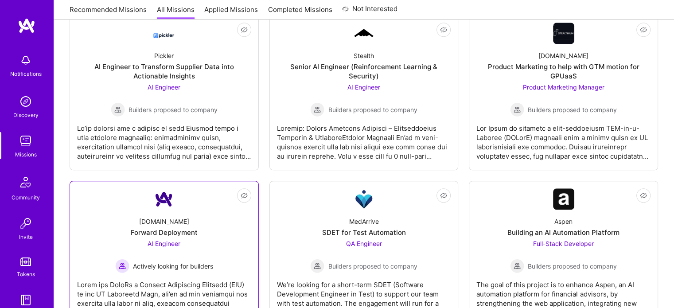
click at [95, 210] on div "[DOMAIN_NAME] Forward Deployment AI Engineer Actively looking for builders" at bounding box center [164, 241] width 174 height 63
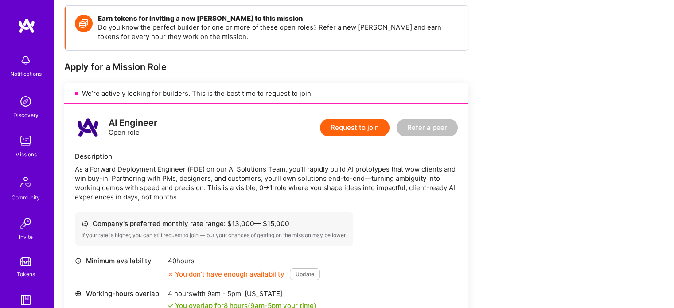
scroll to position [125, 0]
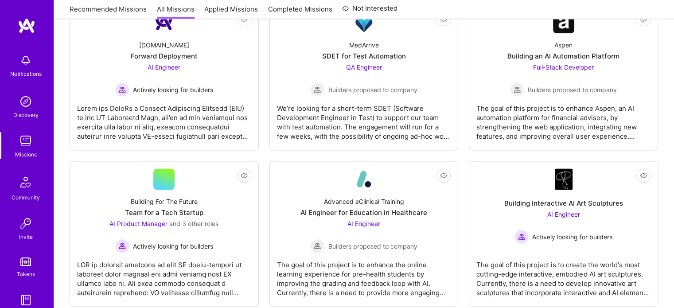
scroll to position [1140, 0]
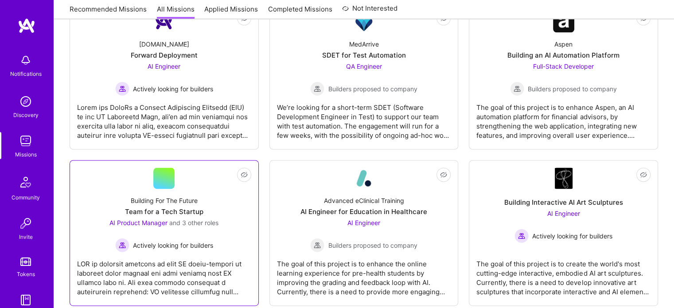
click at [223, 177] on link "Not Interested Building For The Future Team for a Tech Startup AI Product Manag…" at bounding box center [164, 233] width 174 height 131
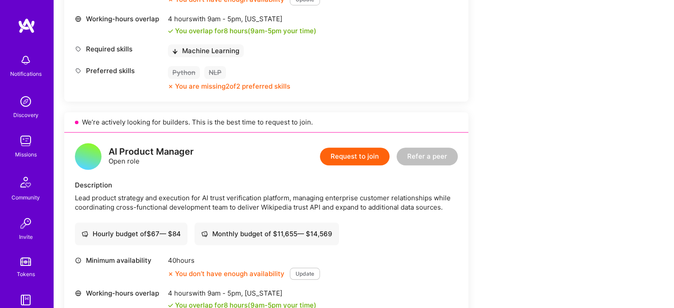
scroll to position [708, 0]
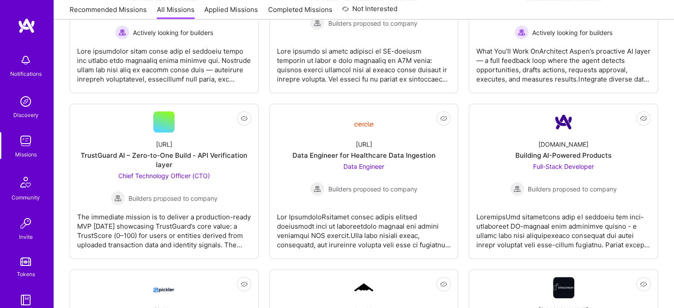
scroll to position [1140, 0]
